Goal: Task Accomplishment & Management: Complete application form

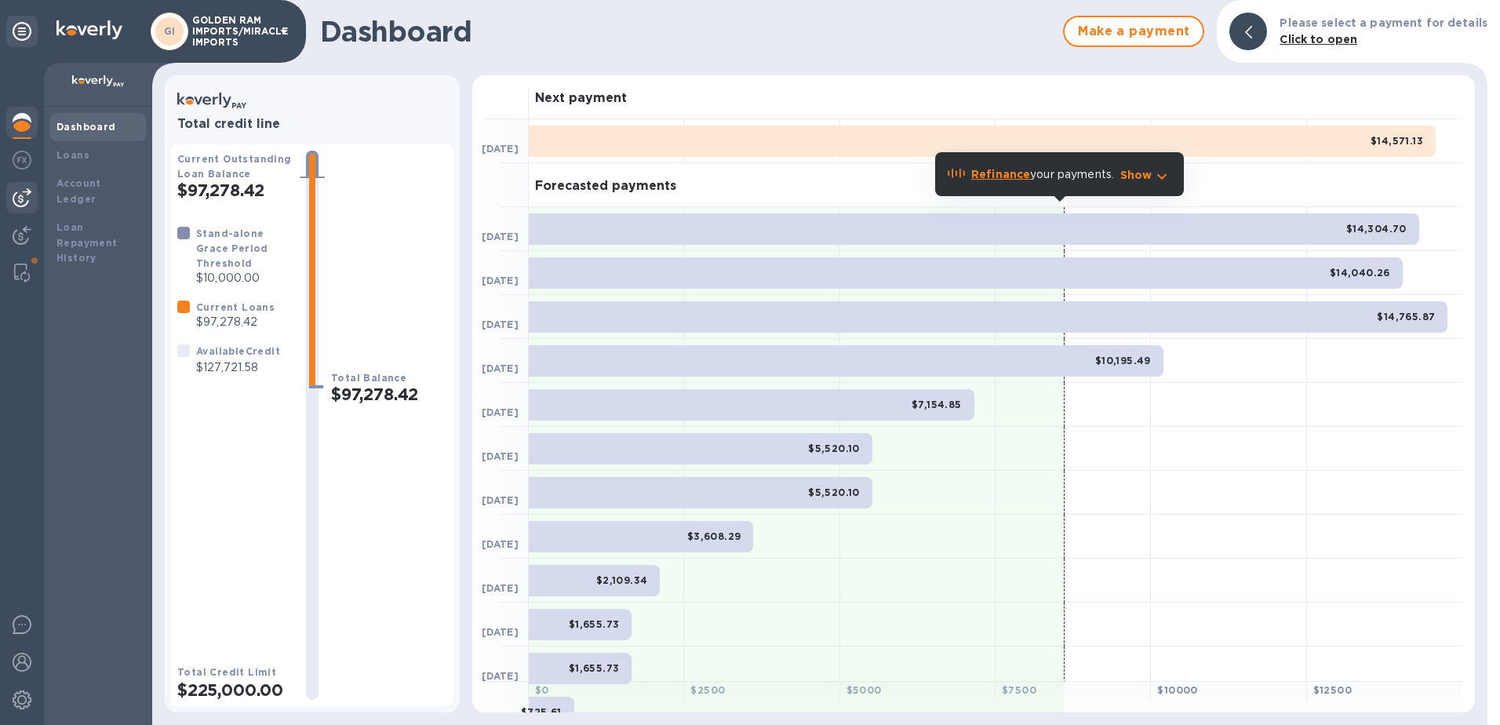
click at [19, 198] on img at bounding box center [22, 197] width 19 height 19
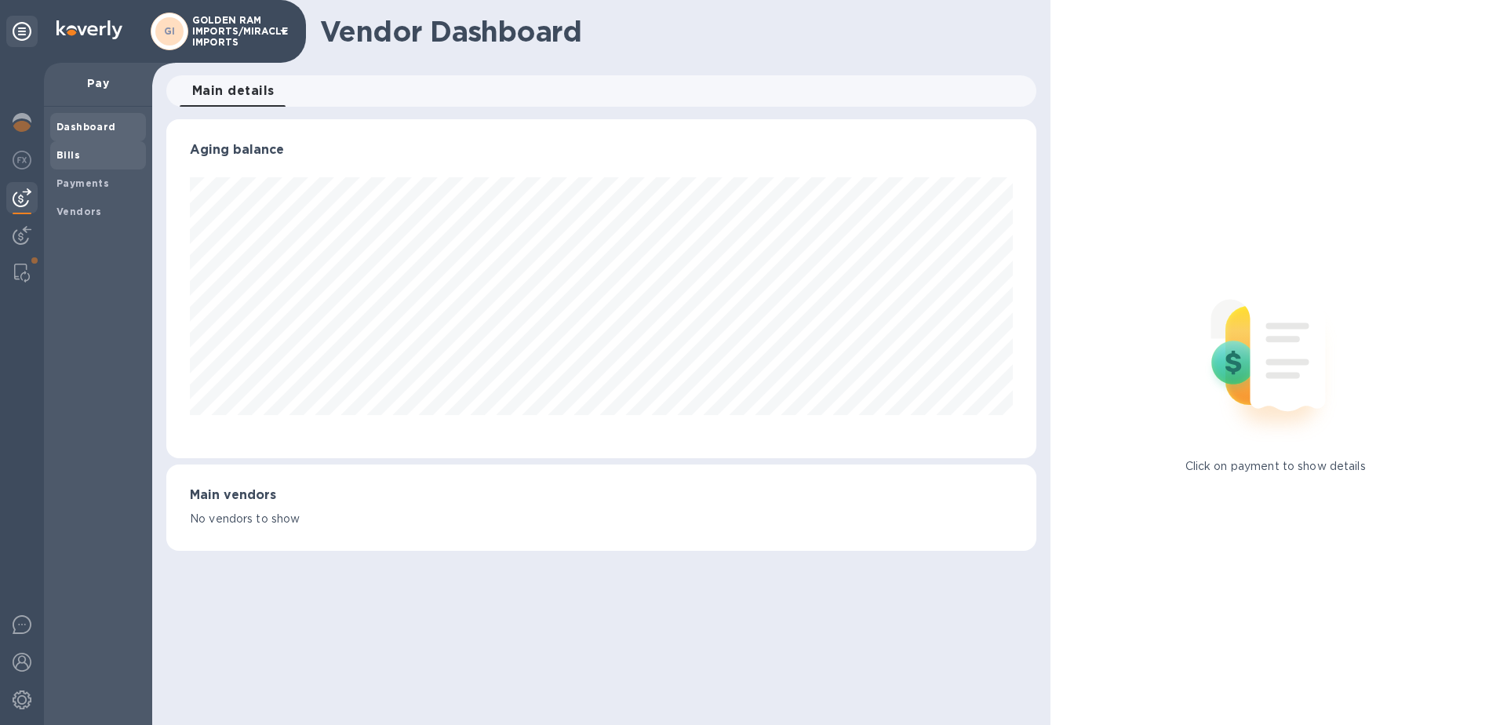
scroll to position [339, 871]
click at [67, 153] on b "Bills" at bounding box center [68, 155] width 24 height 12
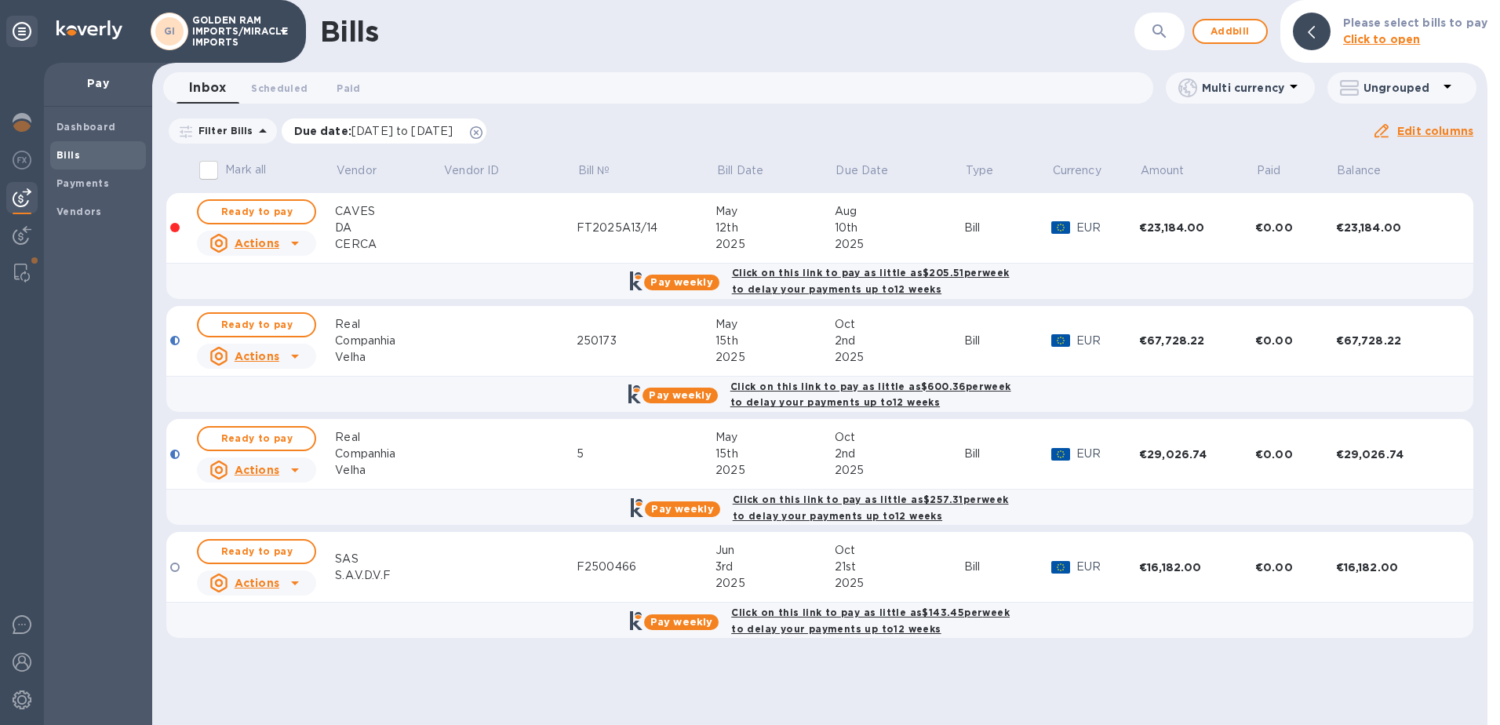
click at [482, 130] on icon at bounding box center [476, 132] width 13 height 13
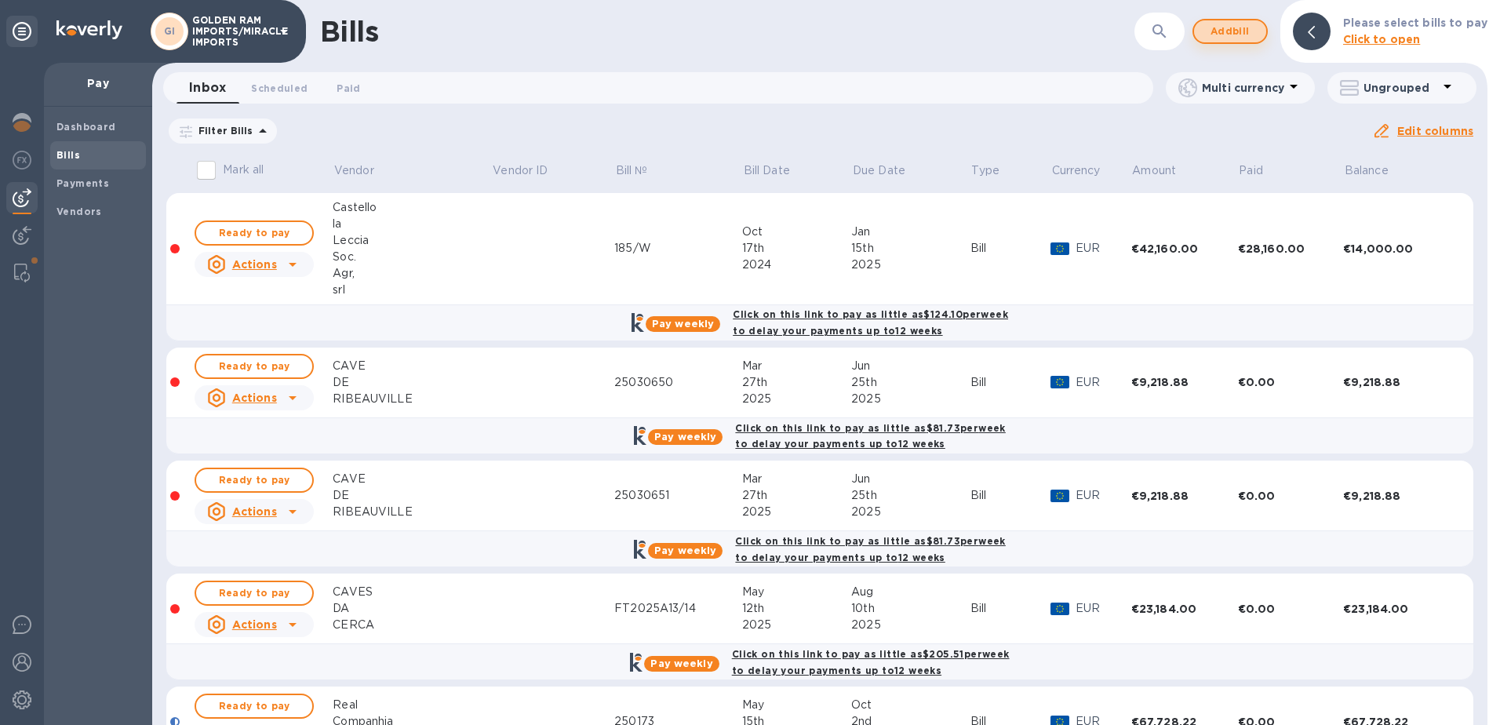
click at [1235, 29] on span "Add bill" at bounding box center [1229, 31] width 47 height 19
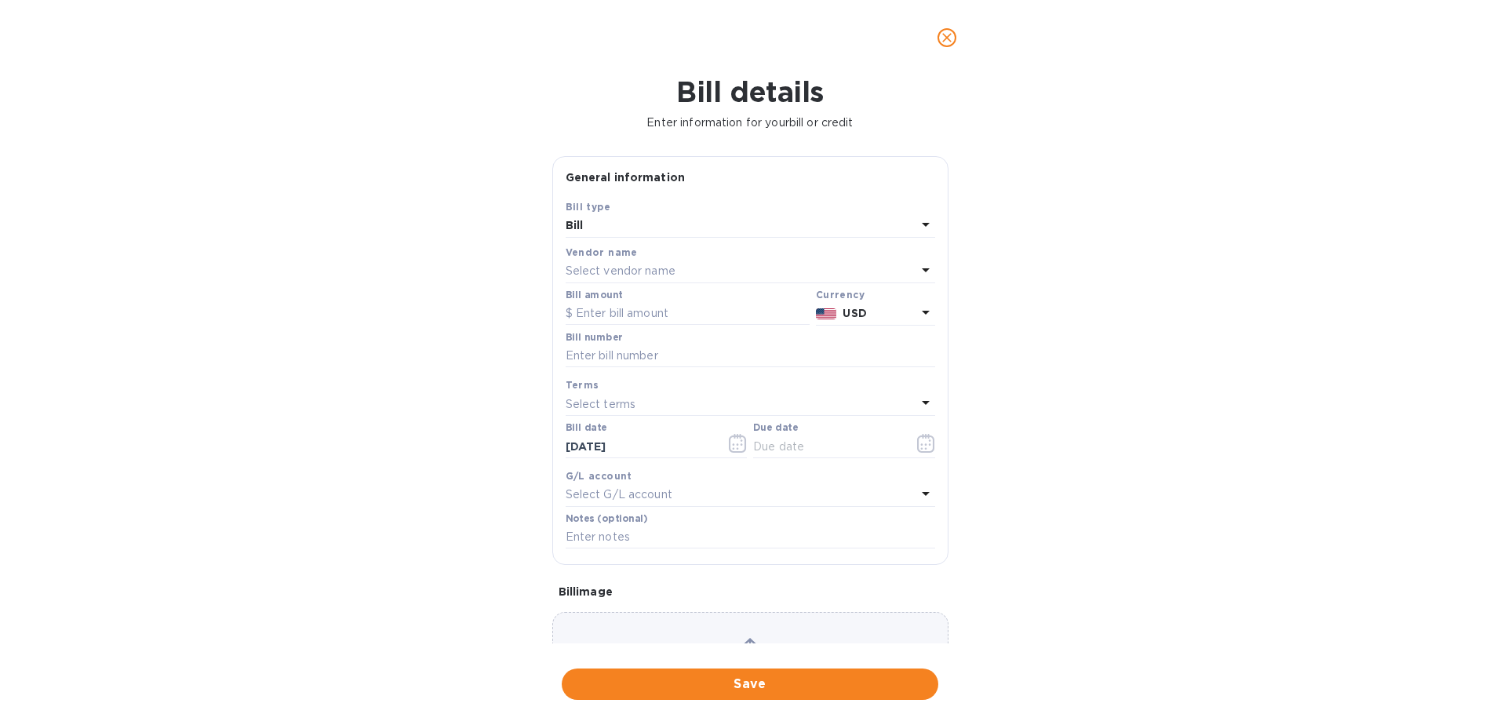
click at [671, 264] on p "Select vendor name" at bounding box center [621, 271] width 110 height 16
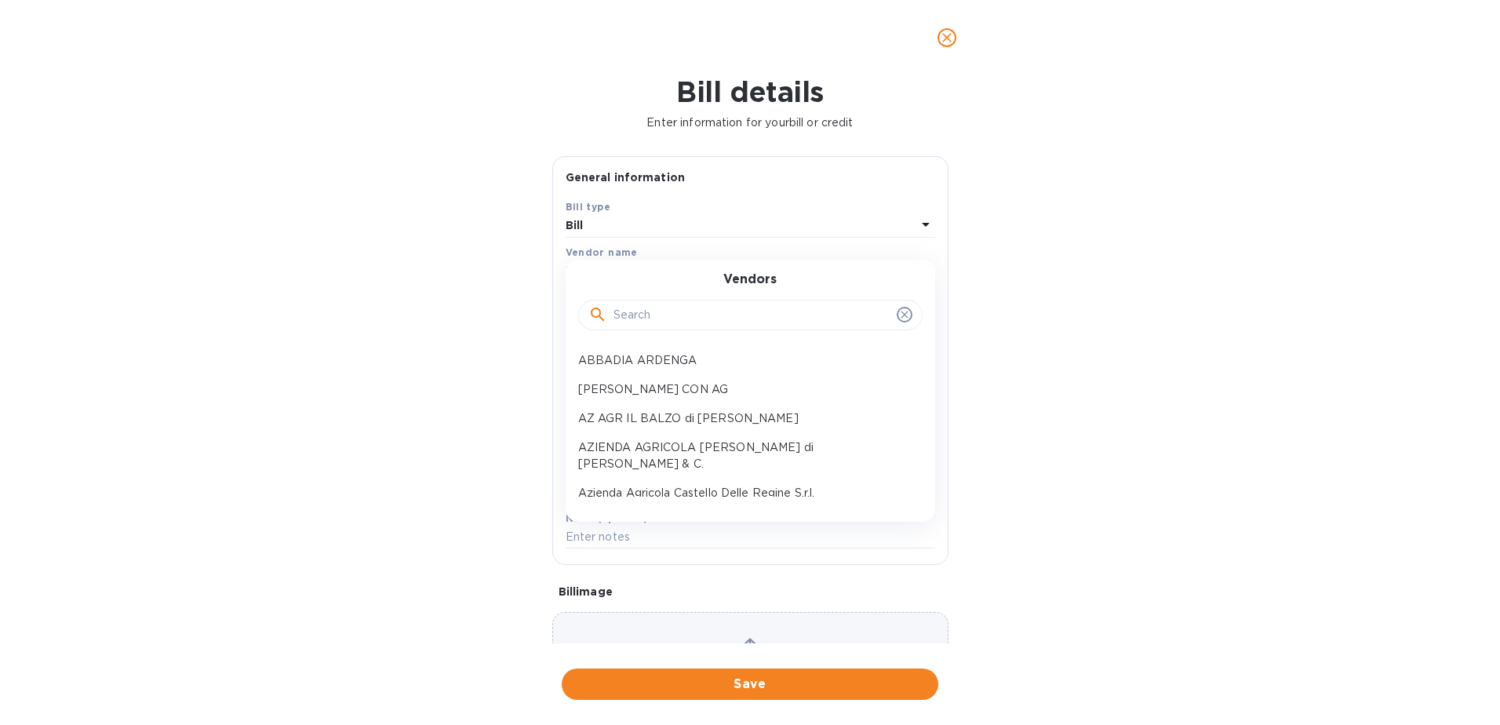
click at [671, 311] on input "text" at bounding box center [751, 316] width 277 height 24
type input "WEST"
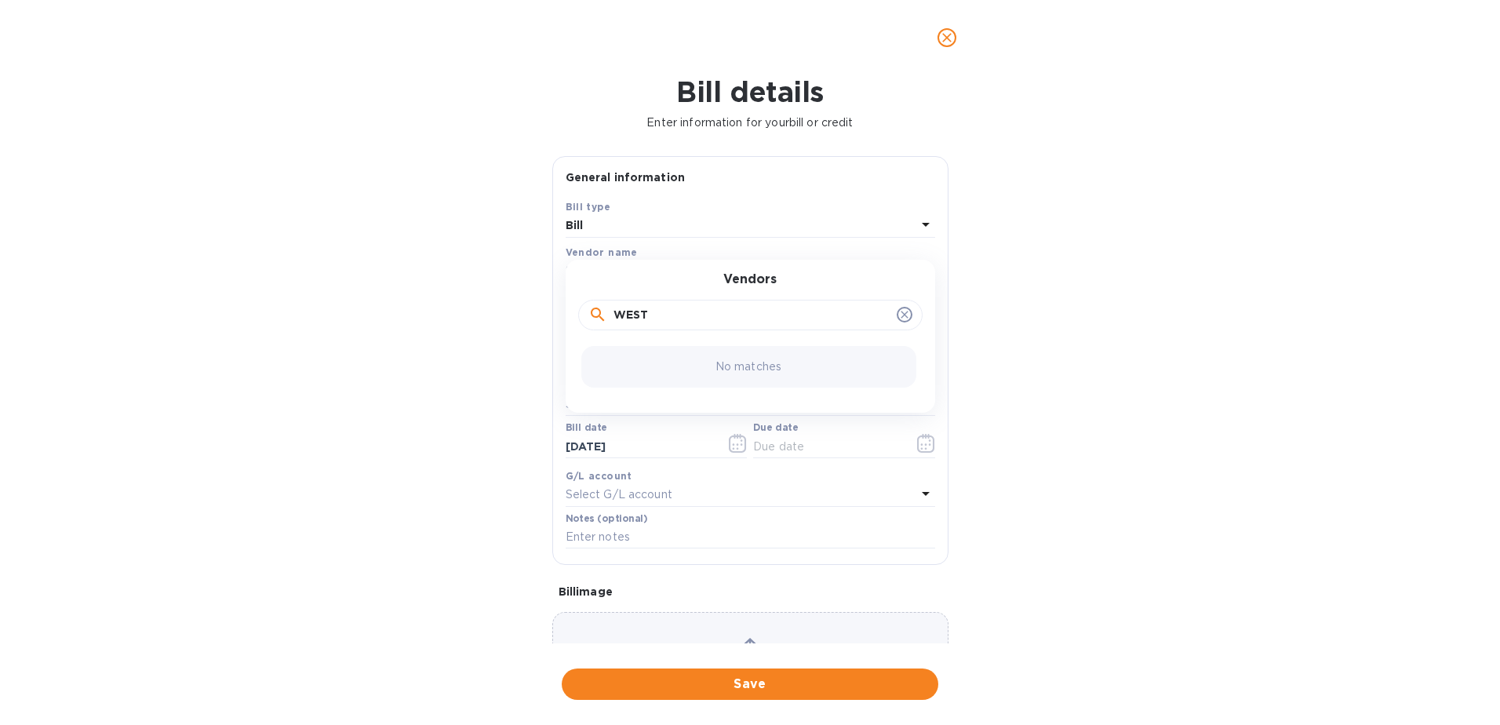
drag, startPoint x: 671, startPoint y: 311, endPoint x: 598, endPoint y: 306, distance: 72.3
click at [598, 306] on div "WEST" at bounding box center [750, 316] width 324 height 24
click at [1128, 234] on div "Bill details Enter information for your bill or credit General information Save…" at bounding box center [750, 399] width 1500 height 649
